Goal: Transaction & Acquisition: Purchase product/service

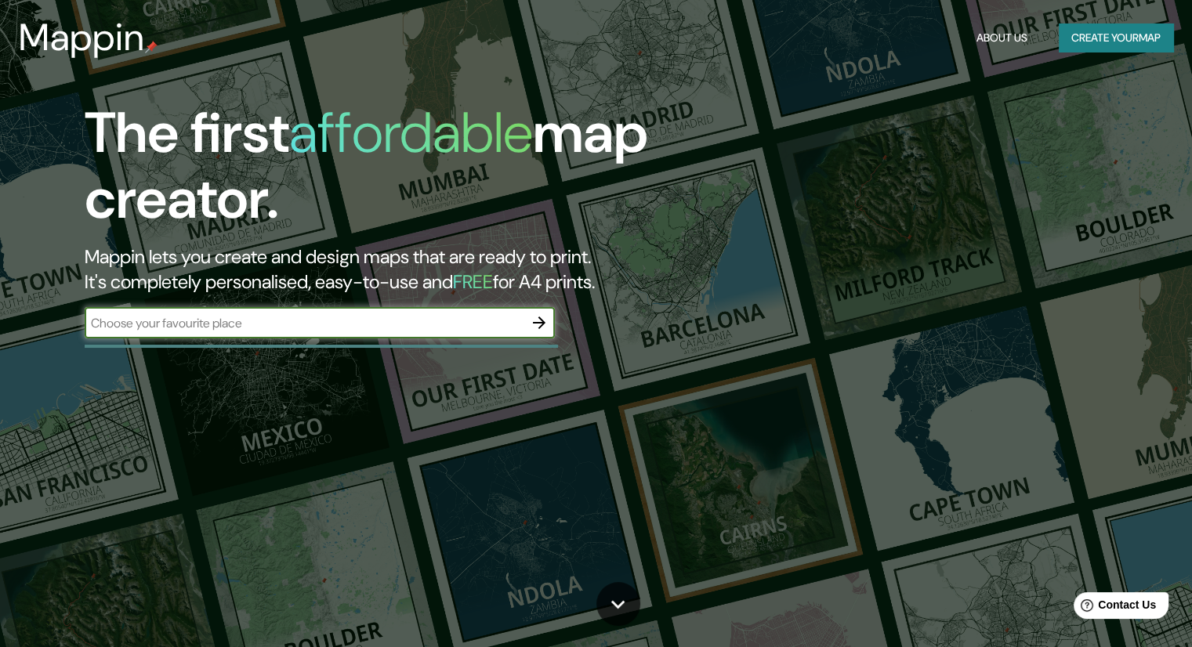
click at [279, 324] on input "text" at bounding box center [304, 323] width 439 height 18
click at [270, 324] on input "text" at bounding box center [304, 323] width 439 height 18
type input "cumbaya"
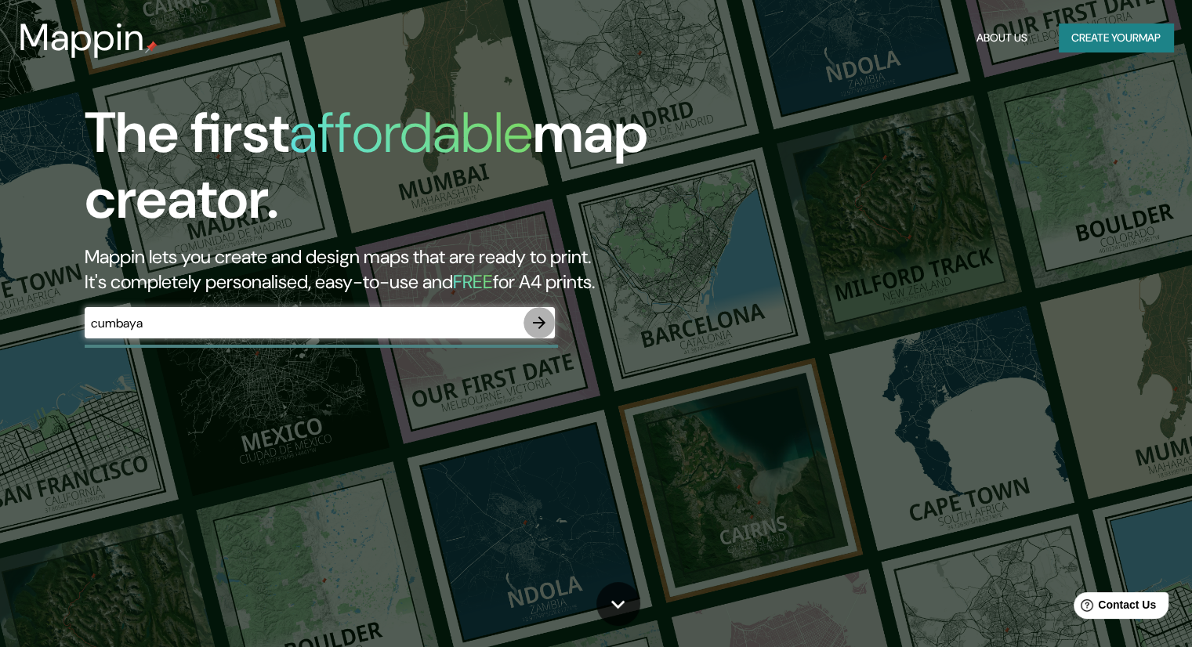
click at [539, 320] on icon "button" at bounding box center [539, 322] width 19 height 19
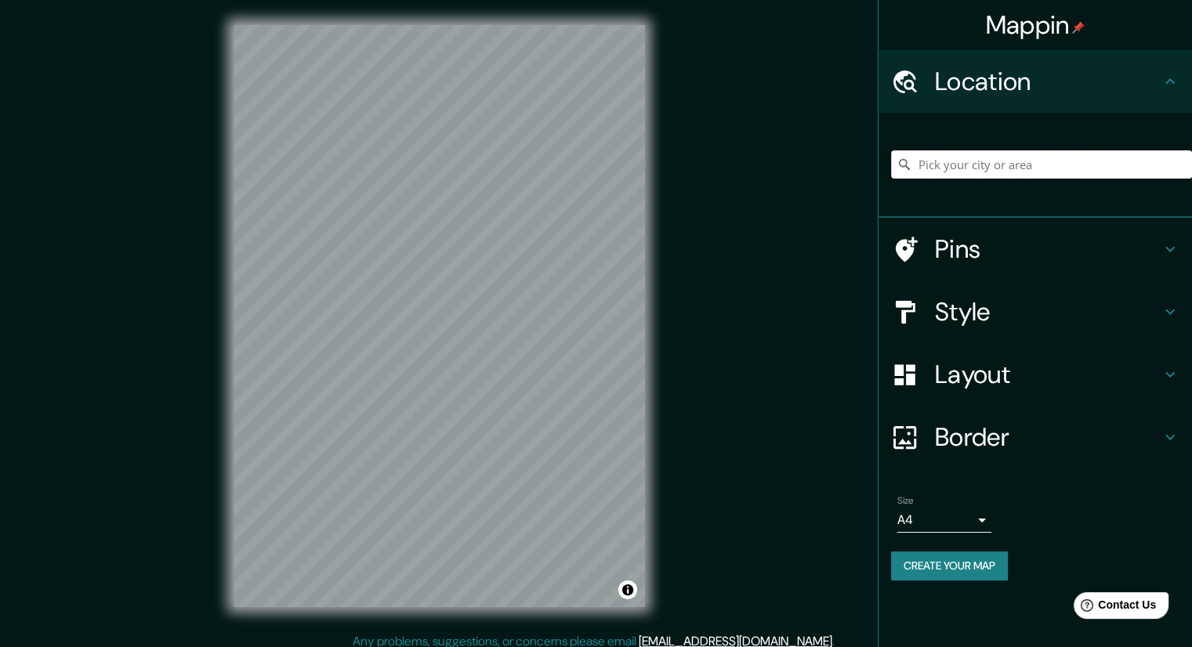
click at [1009, 159] on input "Pick your city or area" at bounding box center [1041, 164] width 301 height 28
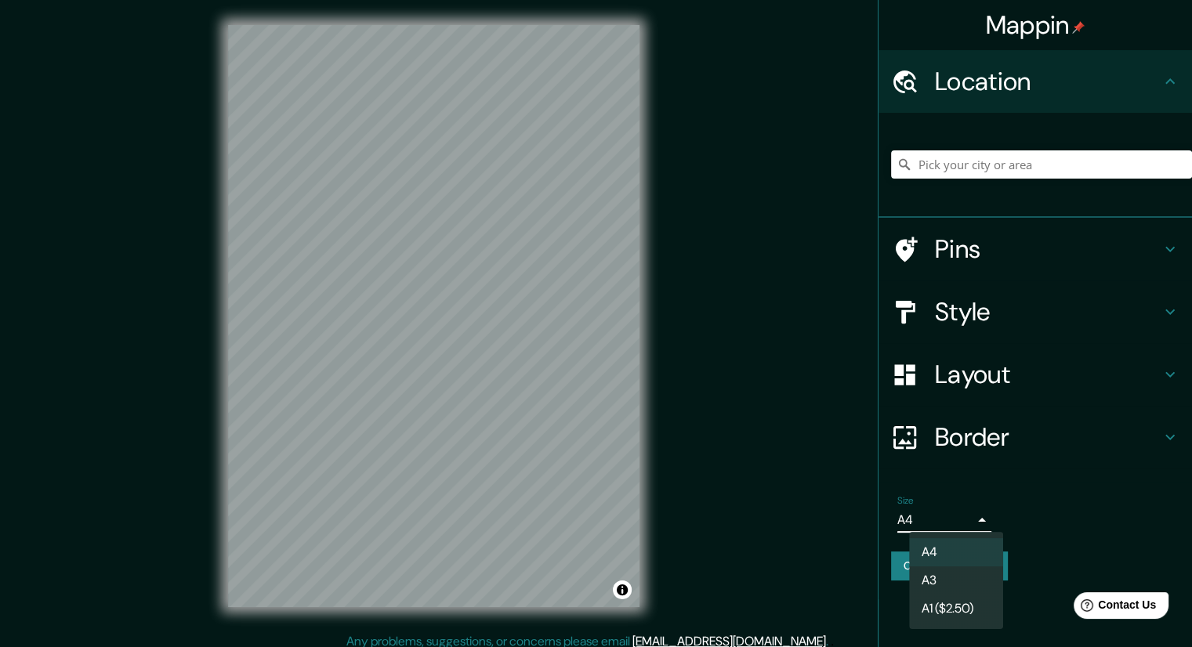
click at [974, 518] on body "Mappin Location Pins Style Layout Border Choose a border. Hint : you can make l…" at bounding box center [596, 323] width 1192 height 647
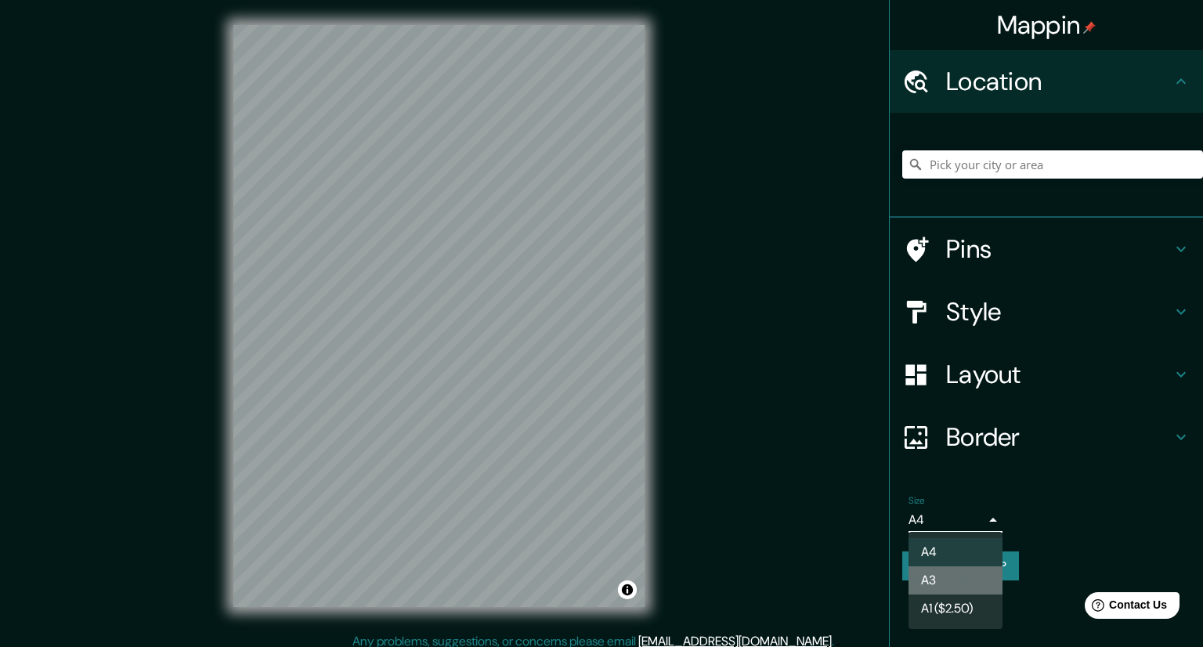
click at [961, 581] on li "A3" at bounding box center [956, 580] width 94 height 28
type input "a4"
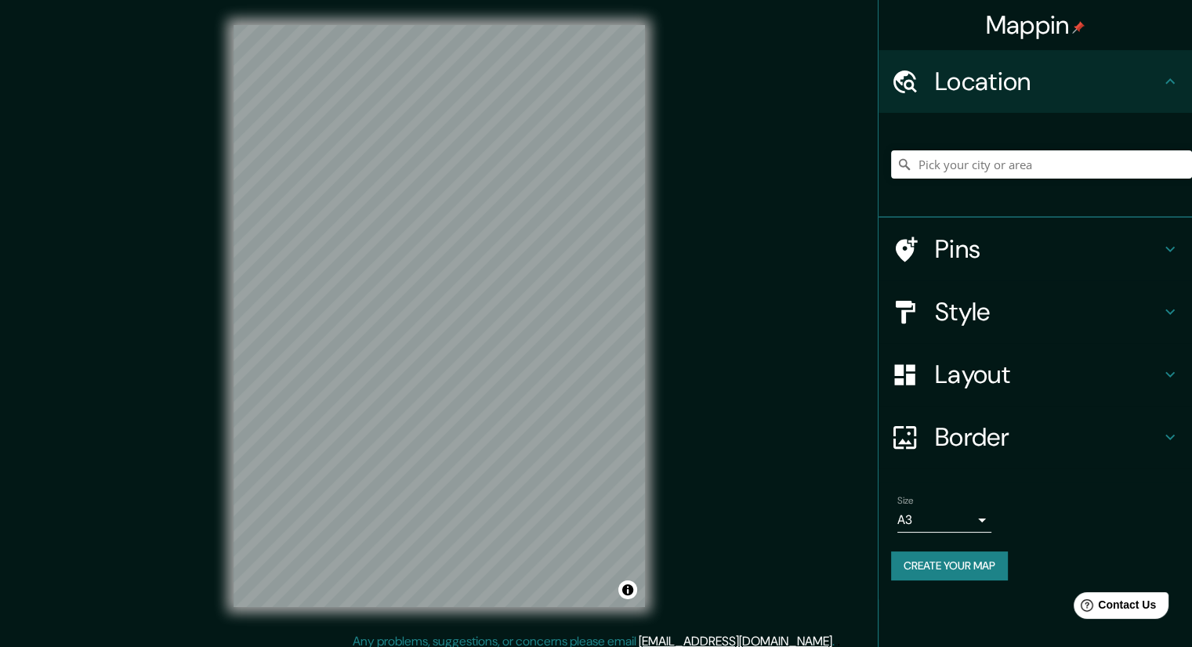
click at [1059, 103] on div "Location" at bounding box center [1034, 81] width 313 height 63
click at [201, 309] on div "Mappin Location Pins Style Layout Border Choose a border. Hint : you can make l…" at bounding box center [596, 328] width 1192 height 657
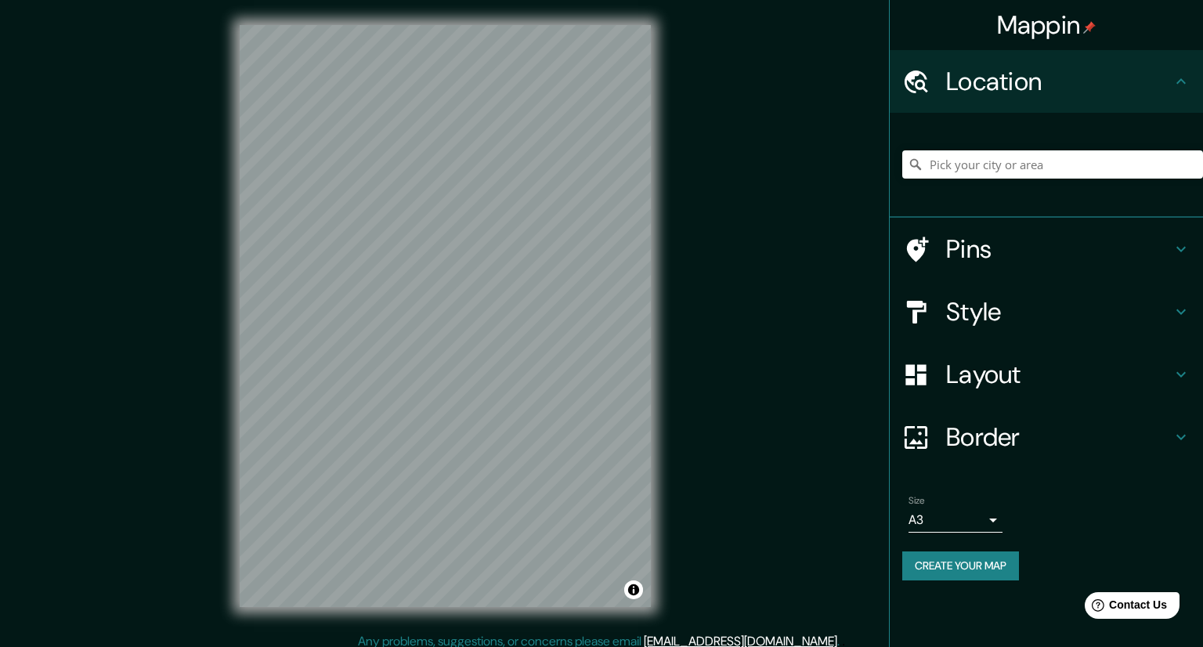
click at [977, 516] on body "Mappin Location Pins Style Layout Border Choose a border. Hint : you can make l…" at bounding box center [601, 323] width 1203 height 647
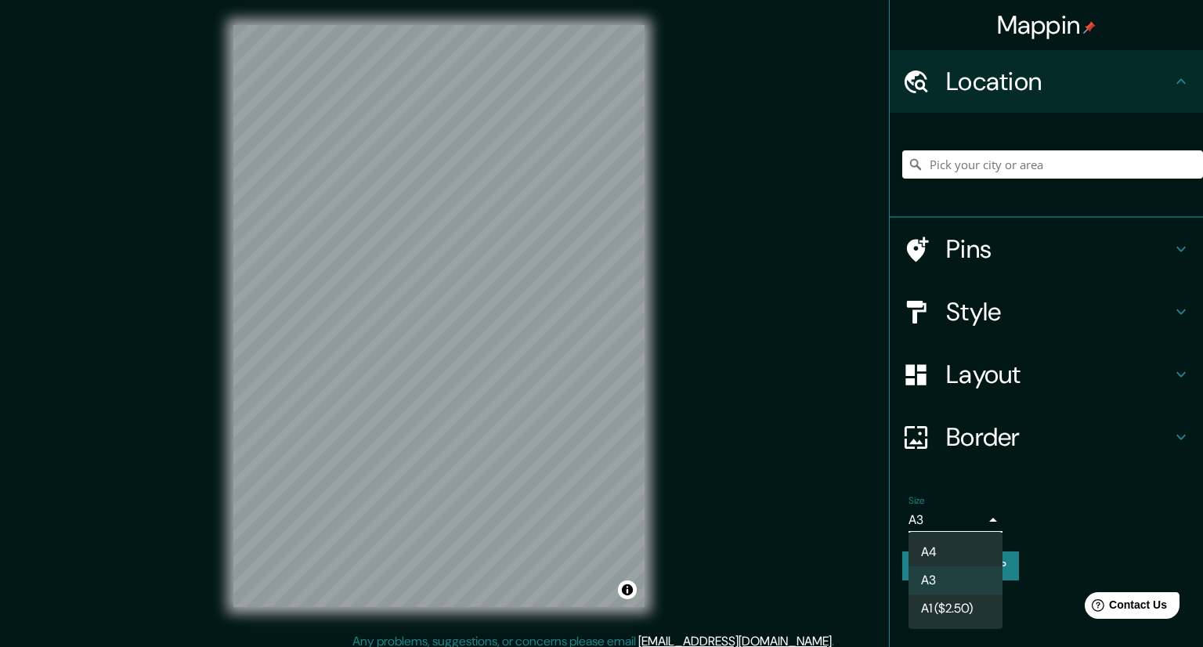
click at [1061, 499] on div at bounding box center [601, 323] width 1203 height 647
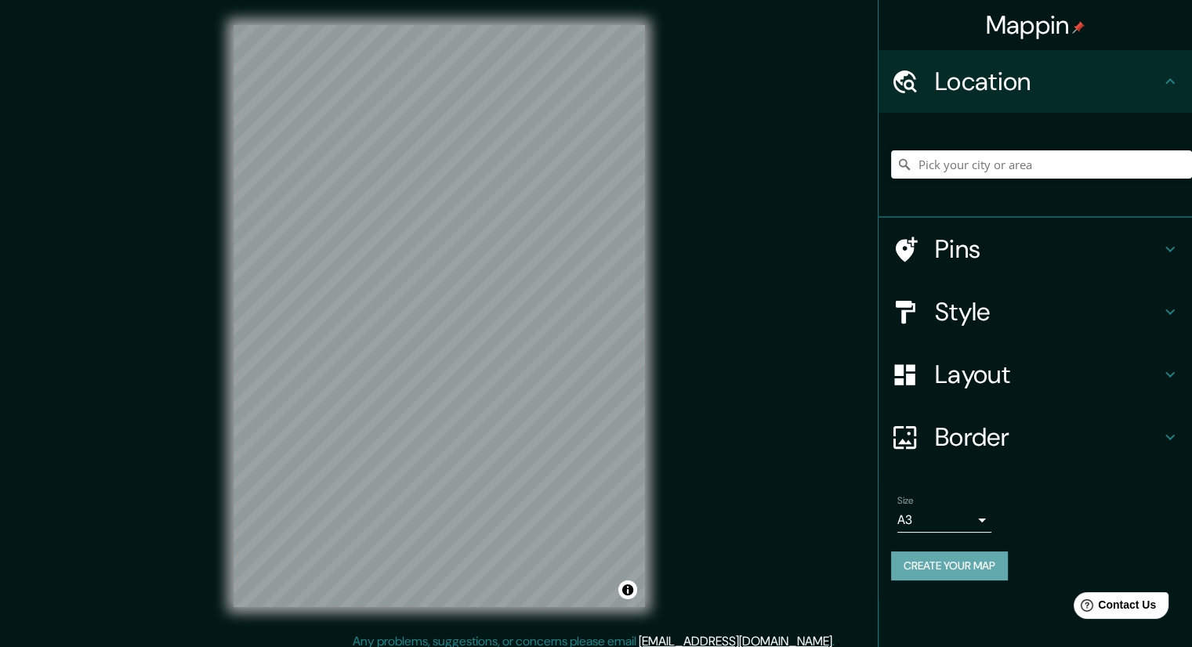
click at [984, 566] on button "Create your map" at bounding box center [949, 566] width 117 height 29
